Goal: Find specific page/section: Find specific page/section

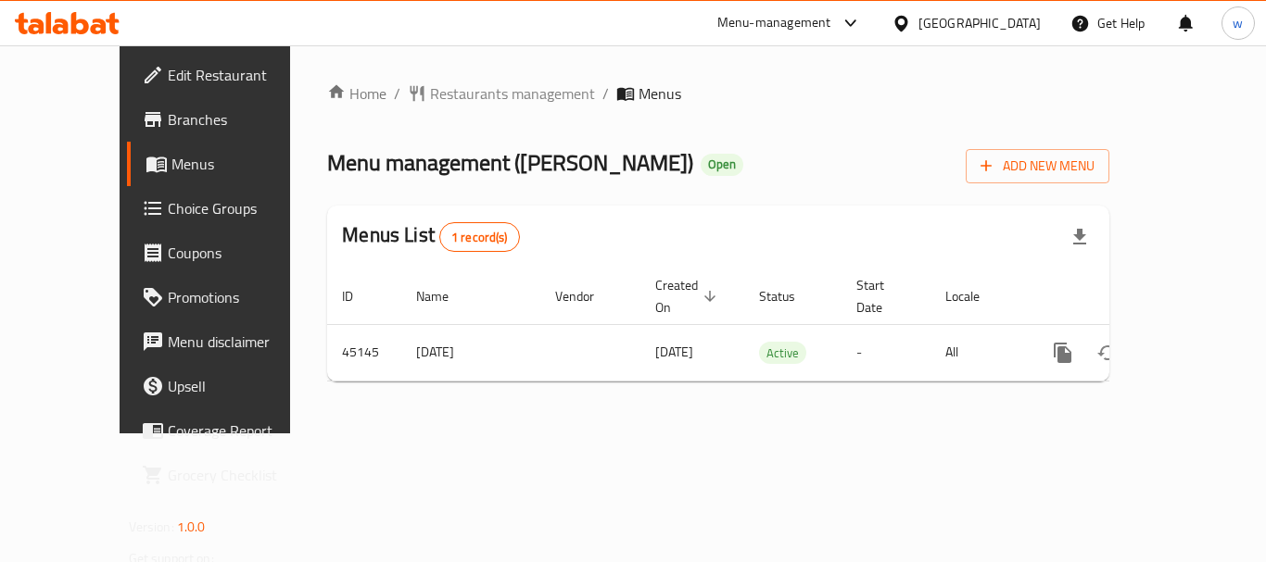
click at [1008, 21] on div "[GEOGRAPHIC_DATA]" at bounding box center [979, 23] width 122 height 20
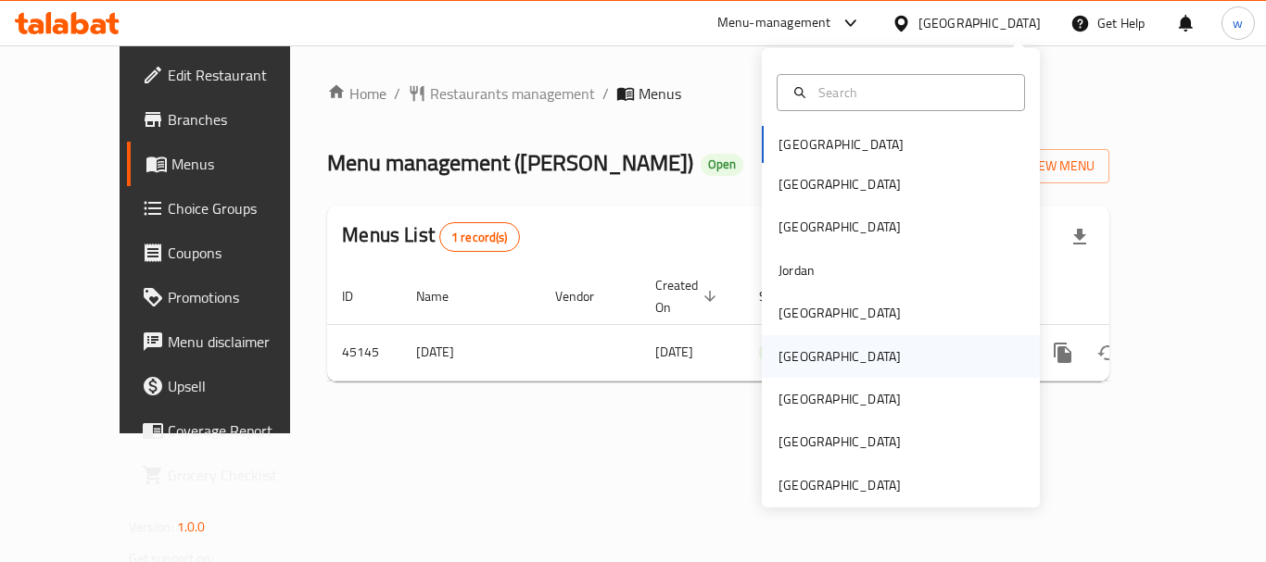
click at [812, 368] on div "[GEOGRAPHIC_DATA]" at bounding box center [839, 356] width 152 height 43
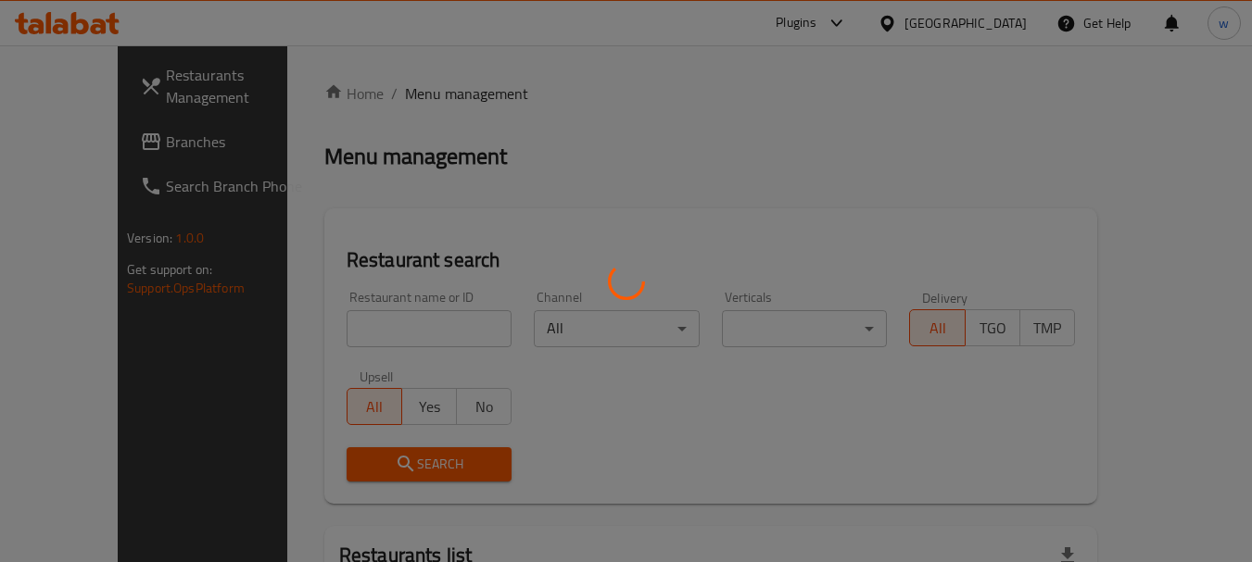
click at [77, 144] on div at bounding box center [626, 281] width 1252 height 562
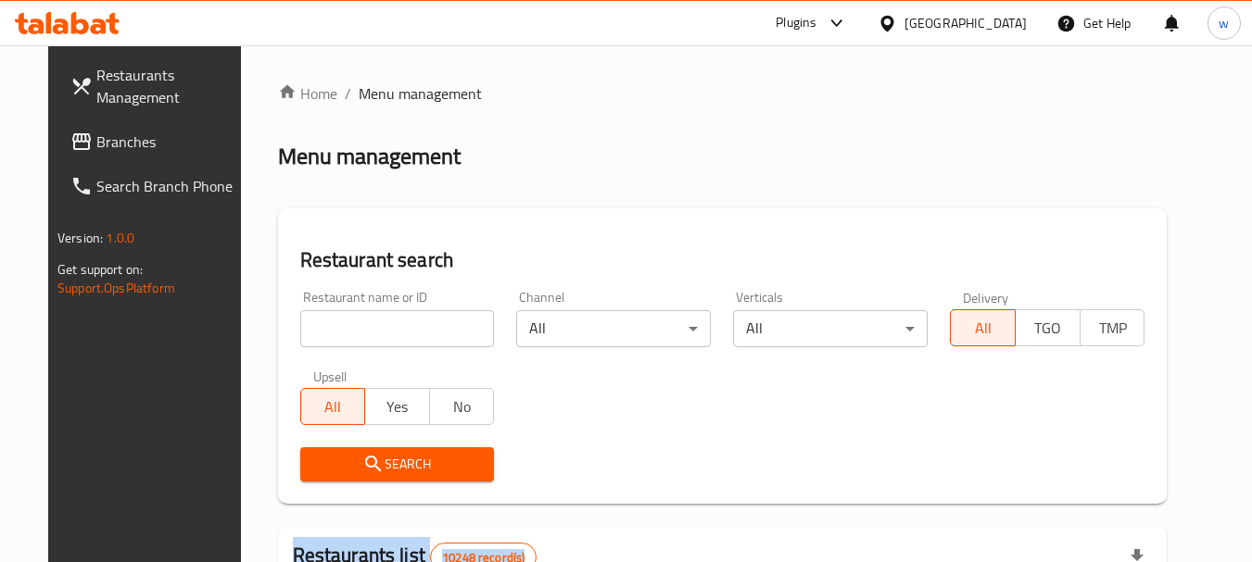
click at [77, 144] on div at bounding box center [626, 281] width 1252 height 562
click at [96, 140] on span "Branches" at bounding box center [169, 142] width 146 height 22
